Goal: Subscribe to service/newsletter

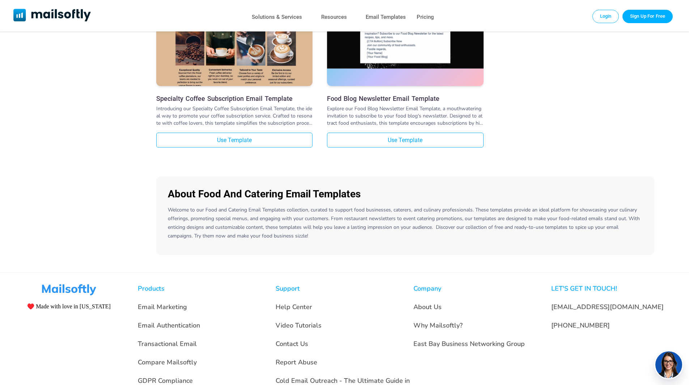
scroll to position [1283, 0]
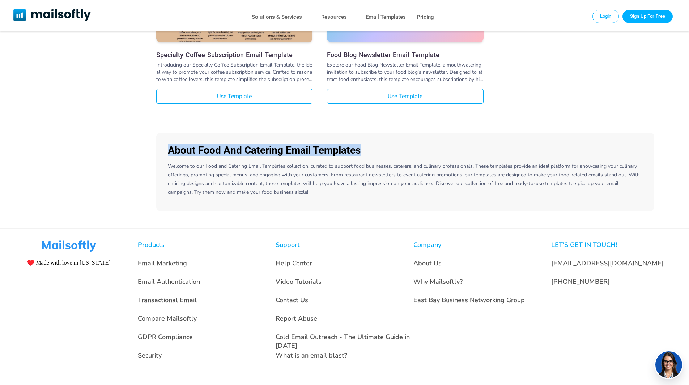
drag, startPoint x: 169, startPoint y: 151, endPoint x: 363, endPoint y: 150, distance: 193.3
click at [363, 150] on h3 "About Food And Catering Email Templates" at bounding box center [405, 150] width 475 height 12
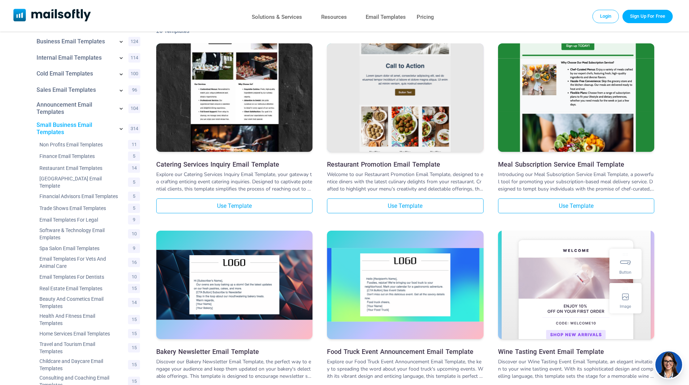
scroll to position [0, 0]
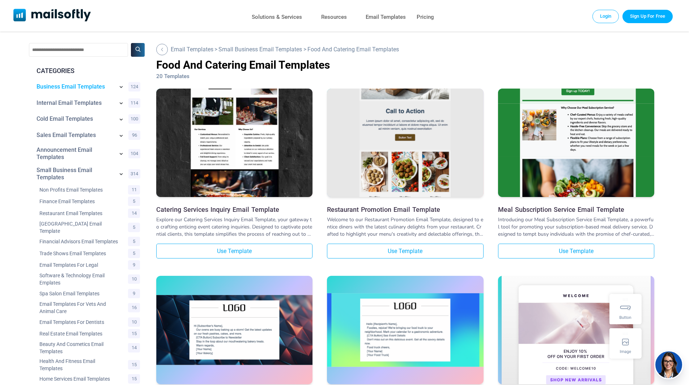
click at [76, 89] on link "Business Email Templates" at bounding box center [75, 86] width 77 height 7
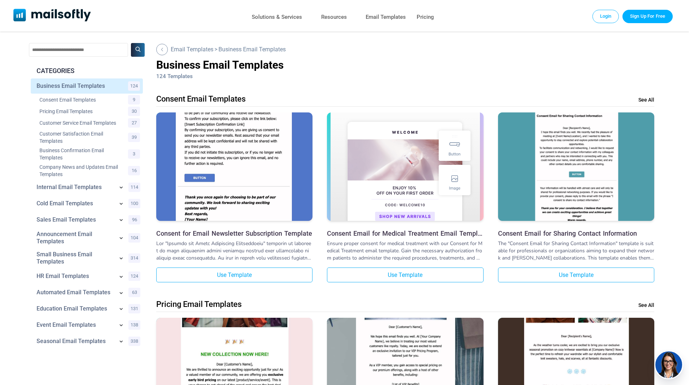
click at [239, 153] on img at bounding box center [234, 136] width 156 height 312
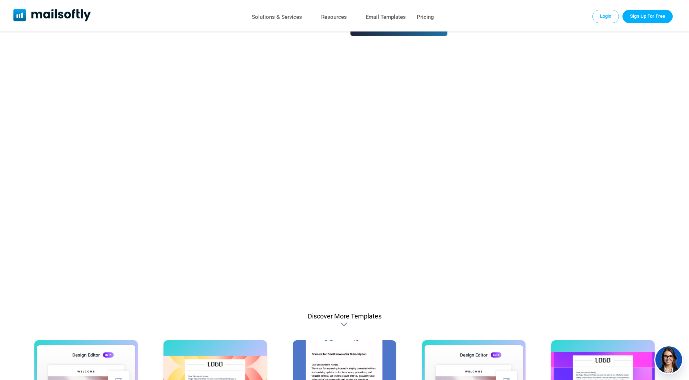
scroll to position [253, 0]
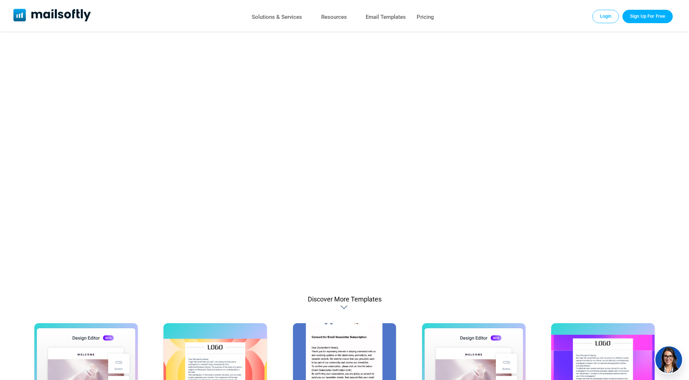
click at [478, 54] on link "Sign up" at bounding box center [344, 151] width 621 height 265
